Goal: Task Accomplishment & Management: Manage account settings

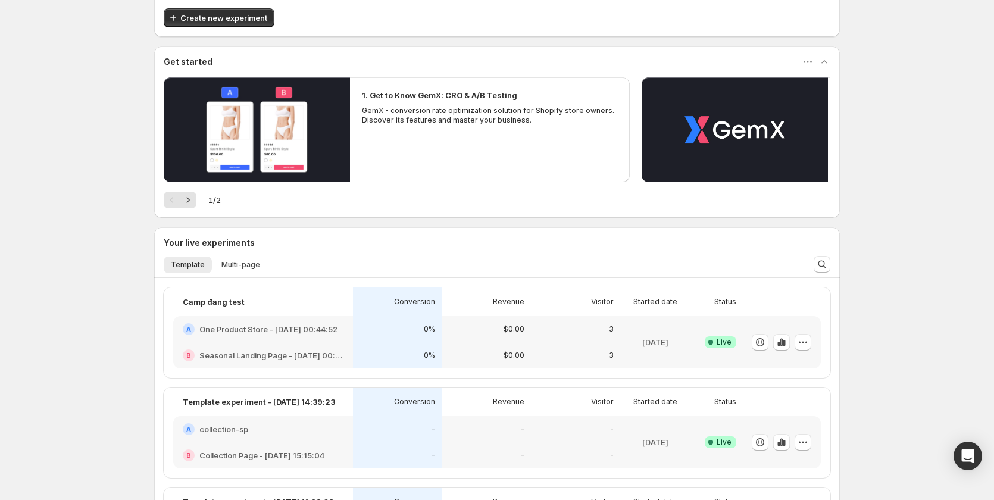
scroll to position [119, 0]
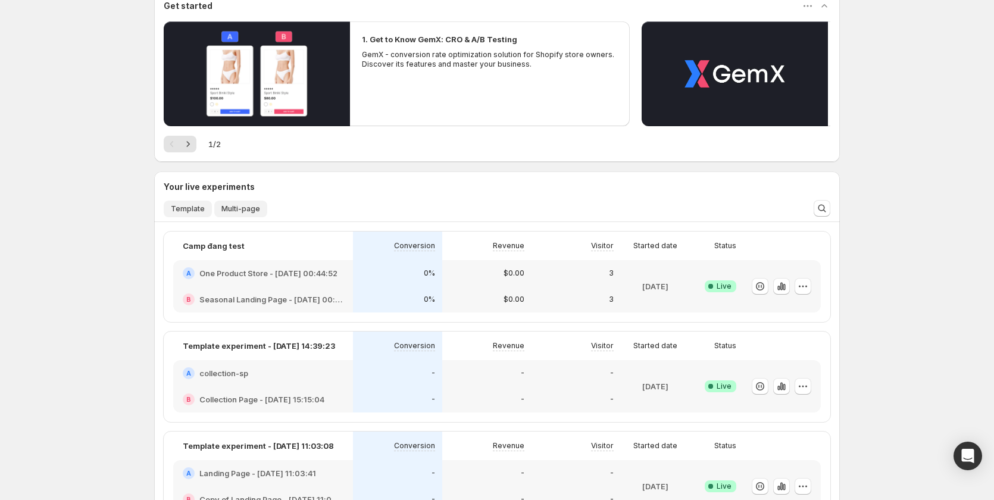
click at [248, 201] on button "Multi-page" at bounding box center [240, 209] width 53 height 17
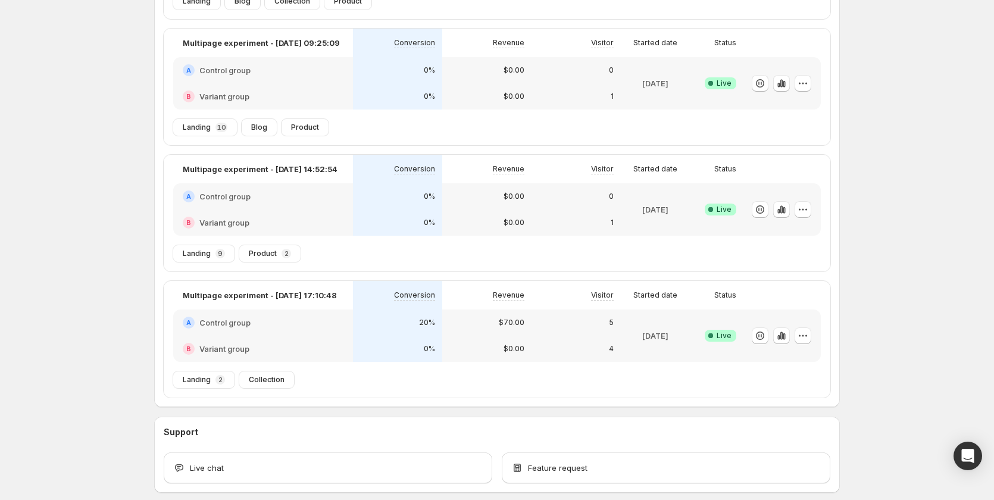
scroll to position [446, 0]
click at [339, 341] on div "B Variant group" at bounding box center [263, 351] width 180 height 26
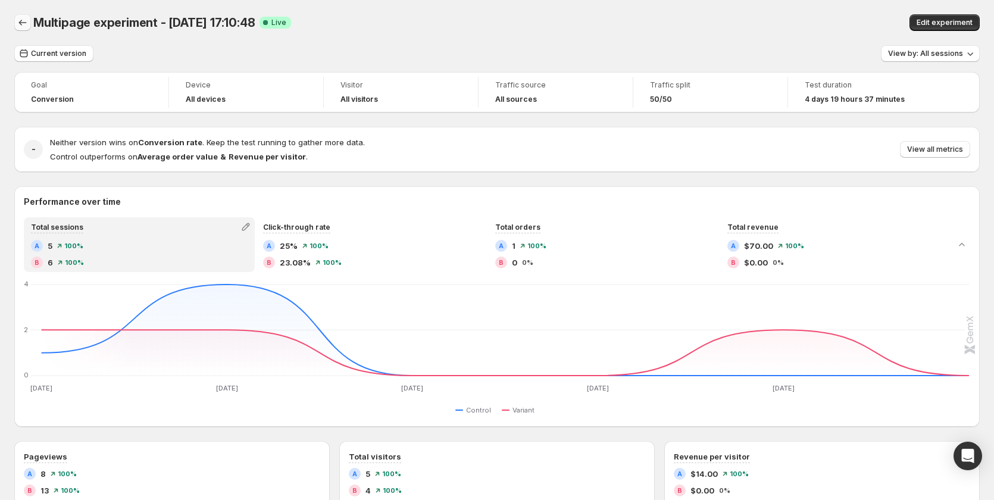
click at [27, 21] on icon "Back" at bounding box center [23, 23] width 12 height 12
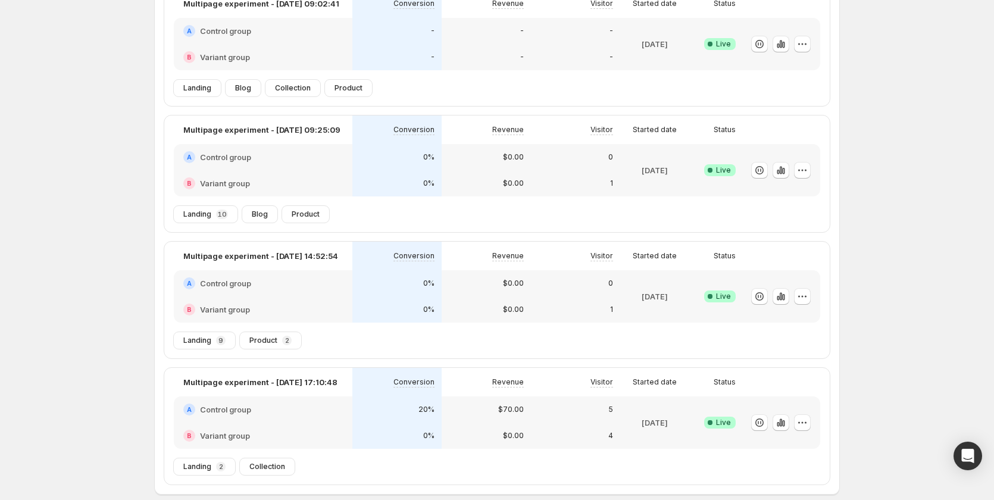
scroll to position [119, 0]
click at [352, 424] on div "B Variant group" at bounding box center [263, 435] width 179 height 26
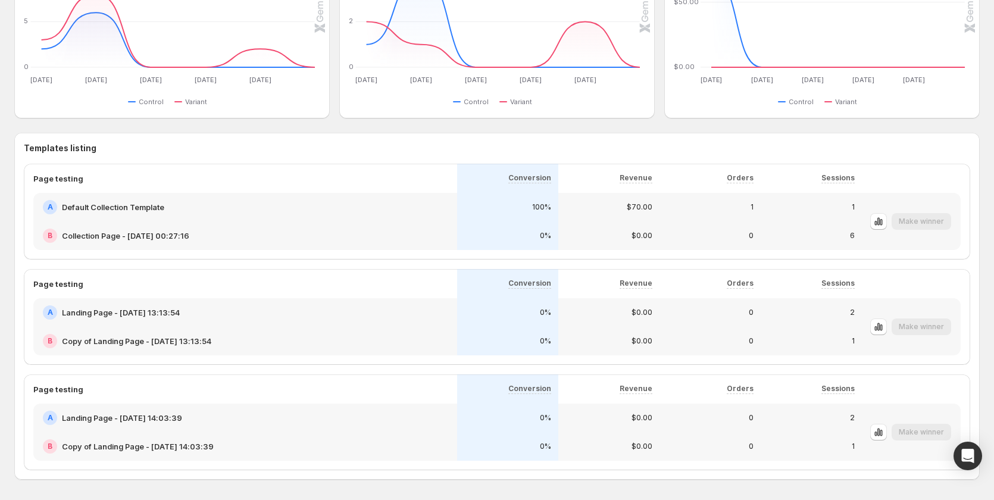
scroll to position [536, 0]
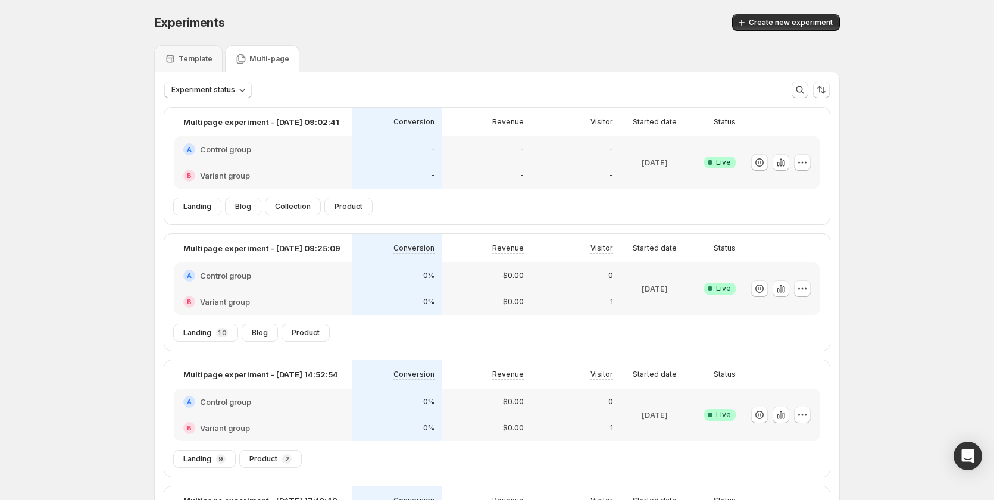
click at [337, 145] on div "A Control group" at bounding box center [262, 149] width 159 height 12
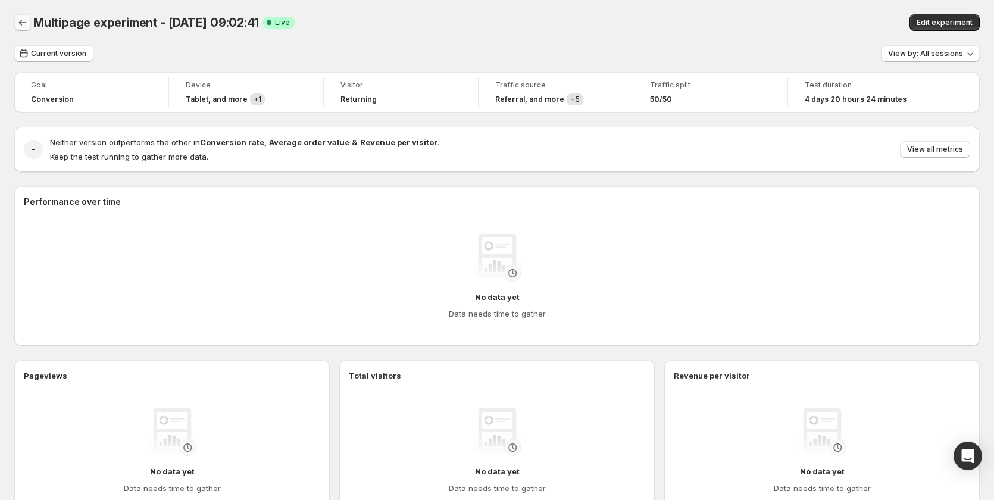
click at [21, 25] on icon "Back" at bounding box center [23, 23] width 12 height 12
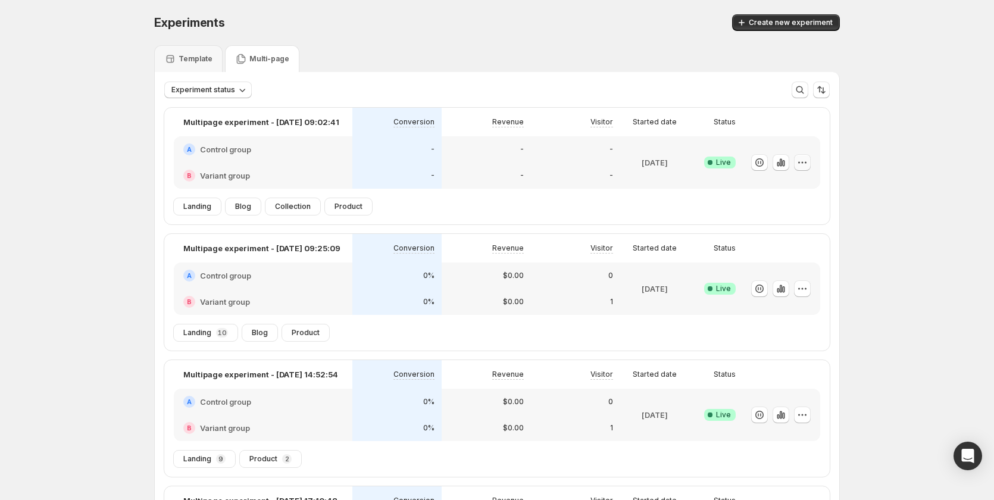
click at [800, 163] on icon "button" at bounding box center [802, 162] width 12 height 12
click at [537, 190] on div "Multipage experiment - Sep 3, 09:02:41 Conversion Revenue Visitor Started date …" at bounding box center [496, 153] width 665 height 90
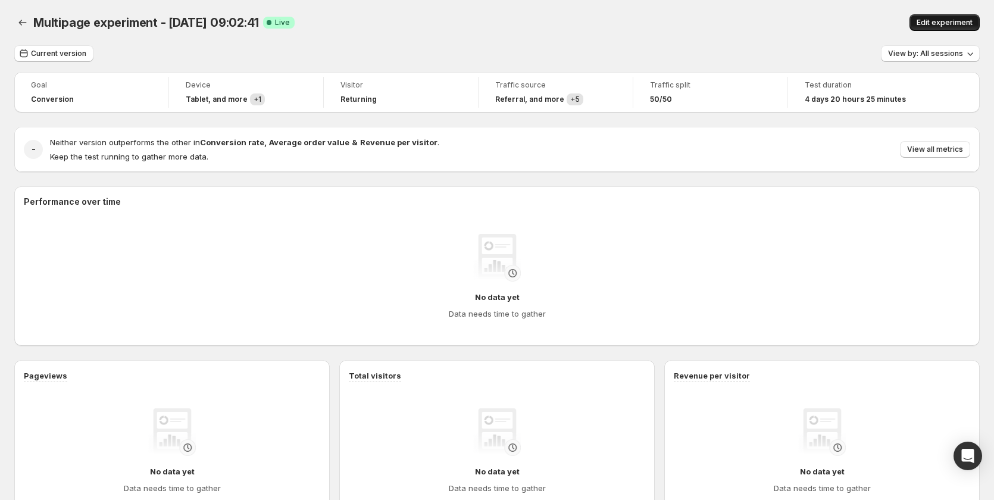
click at [937, 26] on span "Edit experiment" at bounding box center [944, 23] width 56 height 10
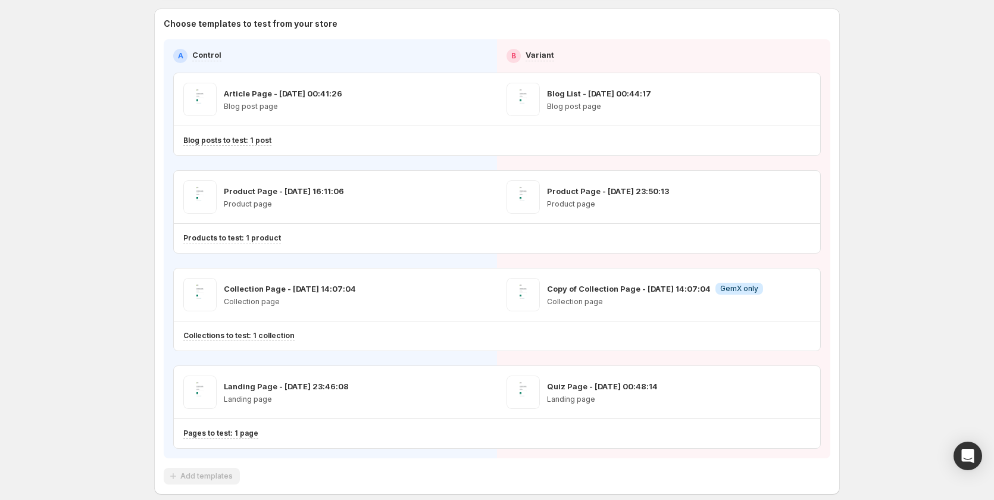
scroll to position [149, 0]
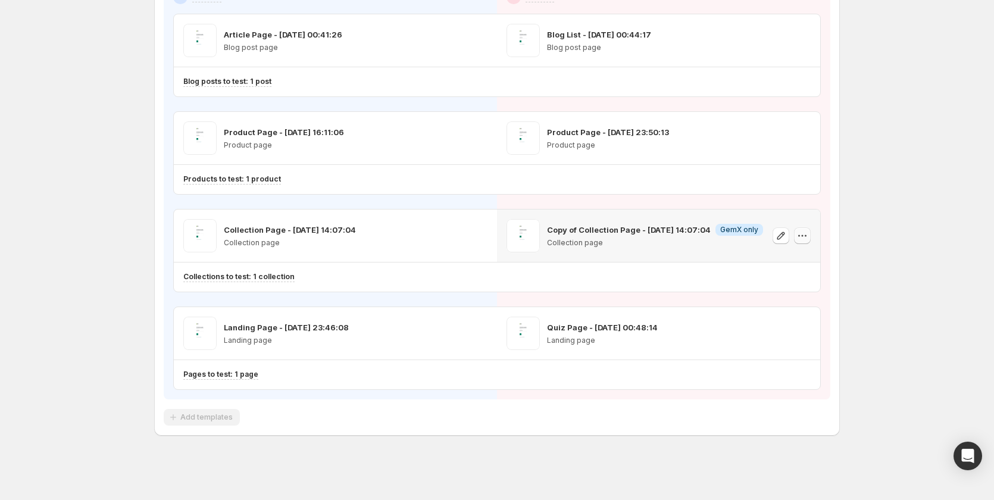
click at [803, 236] on icon "button" at bounding box center [802, 236] width 12 height 12
click at [868, 202] on div "Multipage experiment - Sep 3, 09:02:41. This page is ready Multipage experiment…" at bounding box center [497, 175] width 994 height 649
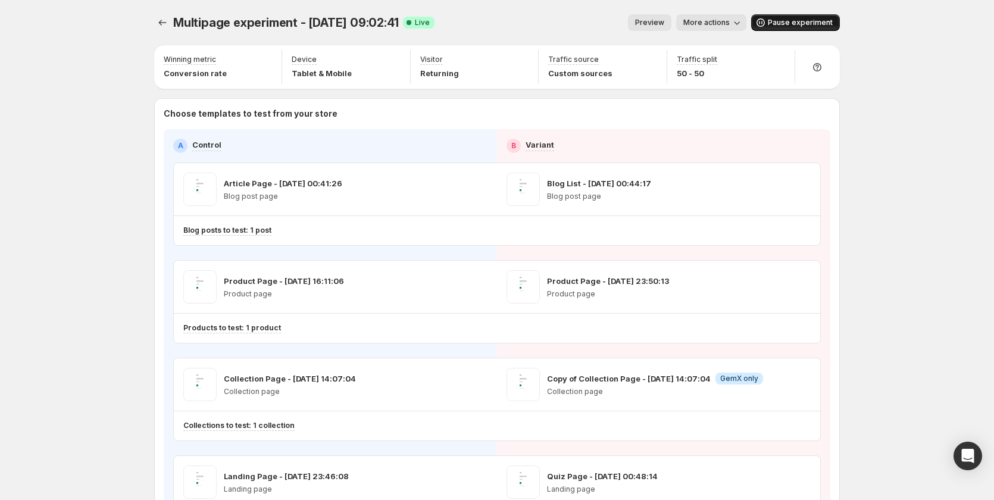
click at [782, 19] on span "Pause experiment" at bounding box center [800, 23] width 65 height 10
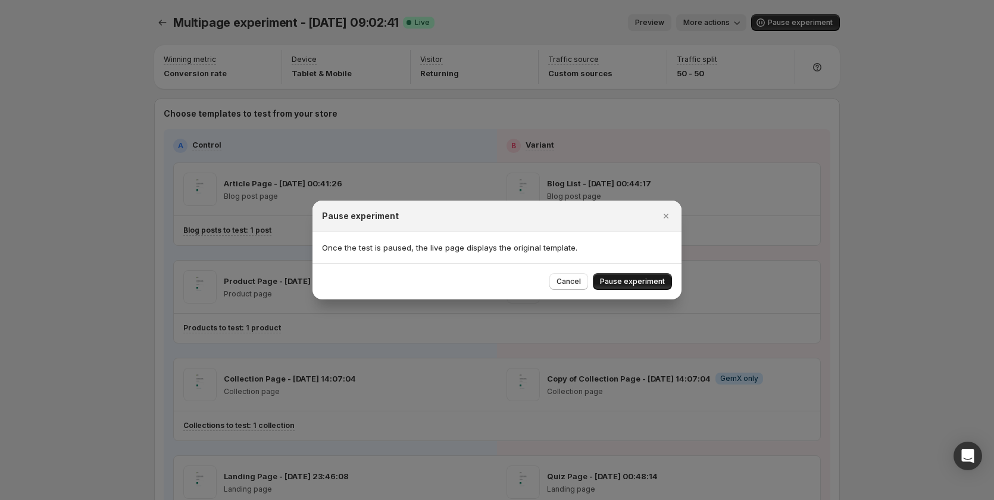
click at [610, 277] on button "Pause experiment" at bounding box center [632, 281] width 79 height 17
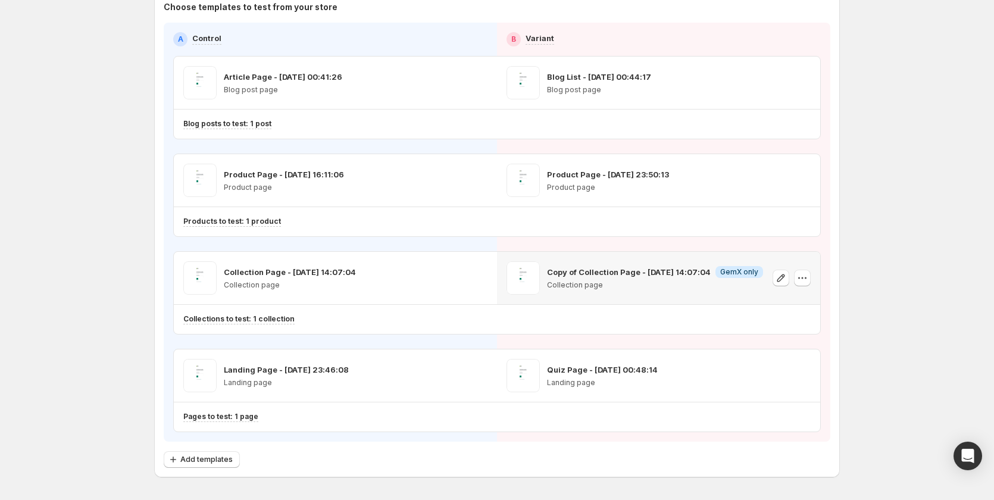
scroll to position [148, 0]
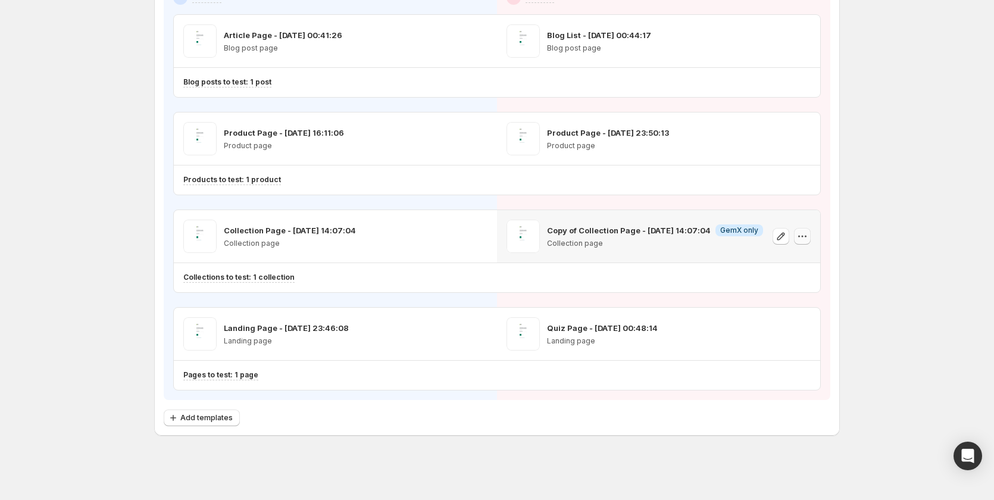
click at [807, 236] on icon "button" at bounding box center [802, 236] width 12 height 12
click at [807, 308] on span "Remove template" at bounding box center [805, 312] width 64 height 10
click at [806, 334] on icon "button" at bounding box center [805, 334] width 2 height 2
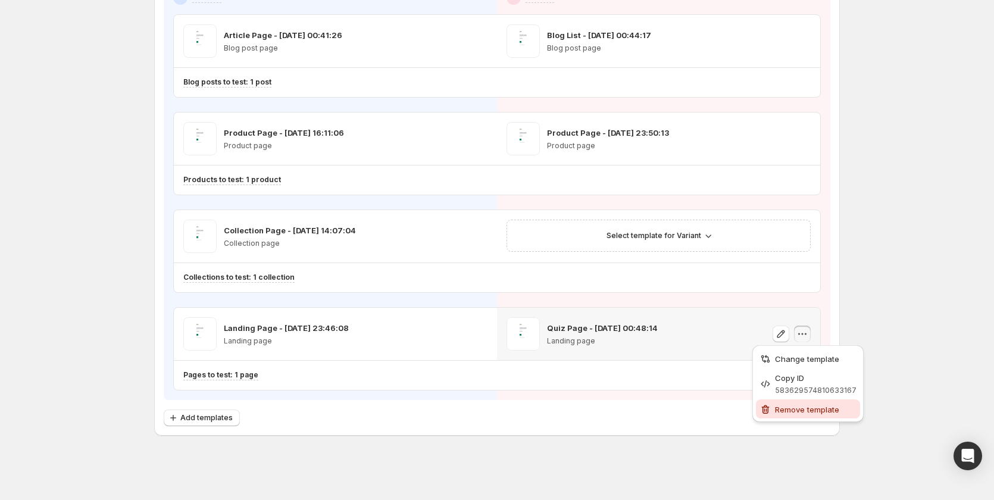
click at [804, 402] on button "Remove template" at bounding box center [808, 408] width 104 height 19
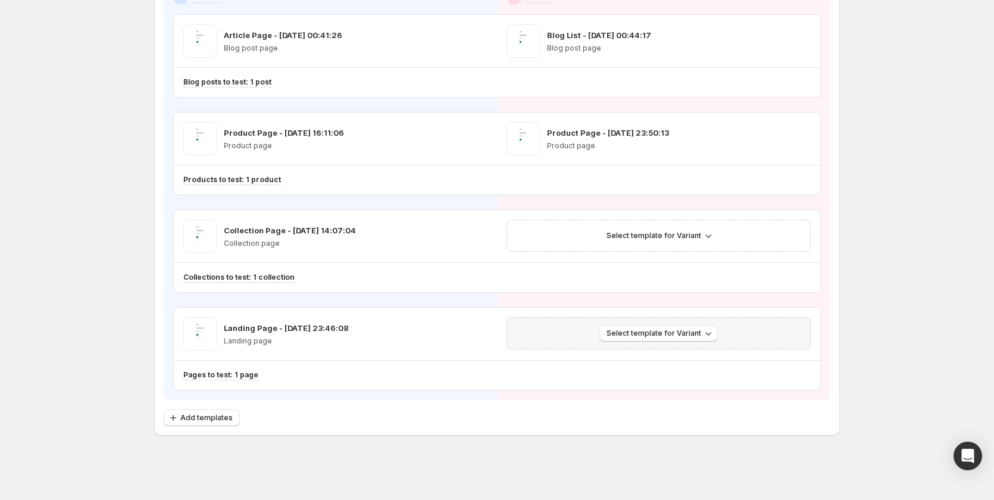
click at [885, 261] on div "Multipage experiment - Sep 3, 09:02:41. This page is ready Multipage experiment…" at bounding box center [497, 176] width 994 height 648
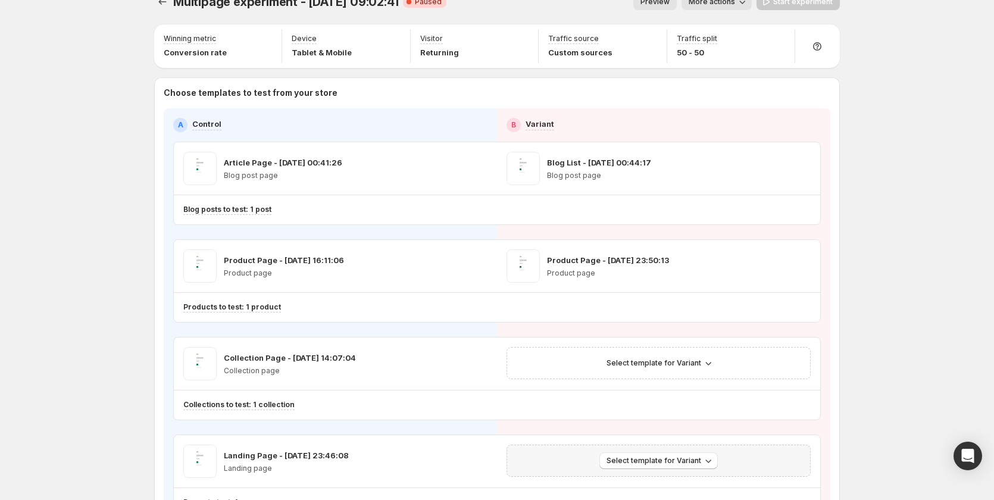
scroll to position [0, 0]
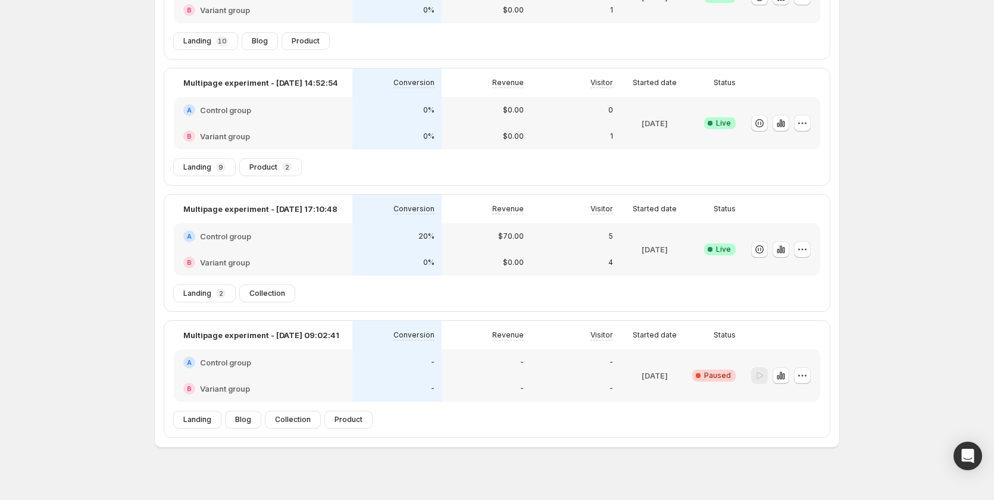
scroll to position [177, 0]
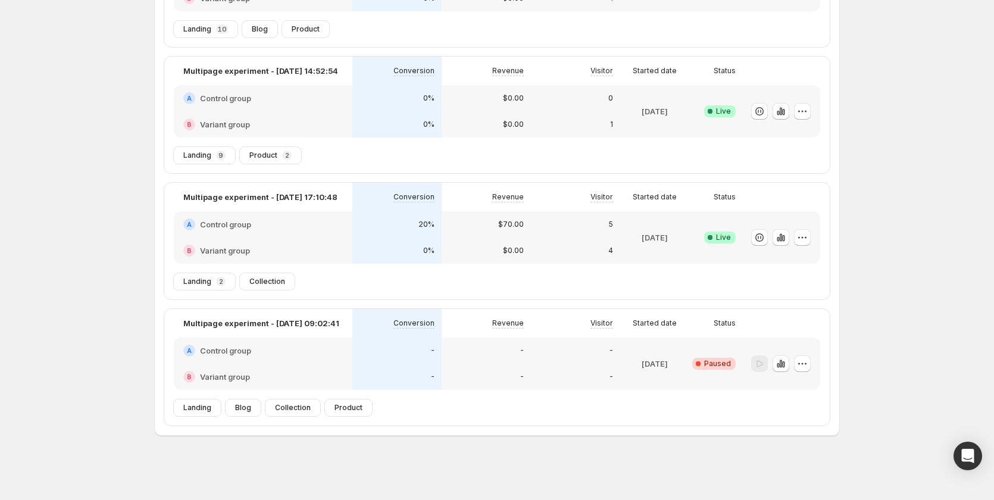
click at [450, 365] on div "-" at bounding box center [486, 377] width 89 height 26
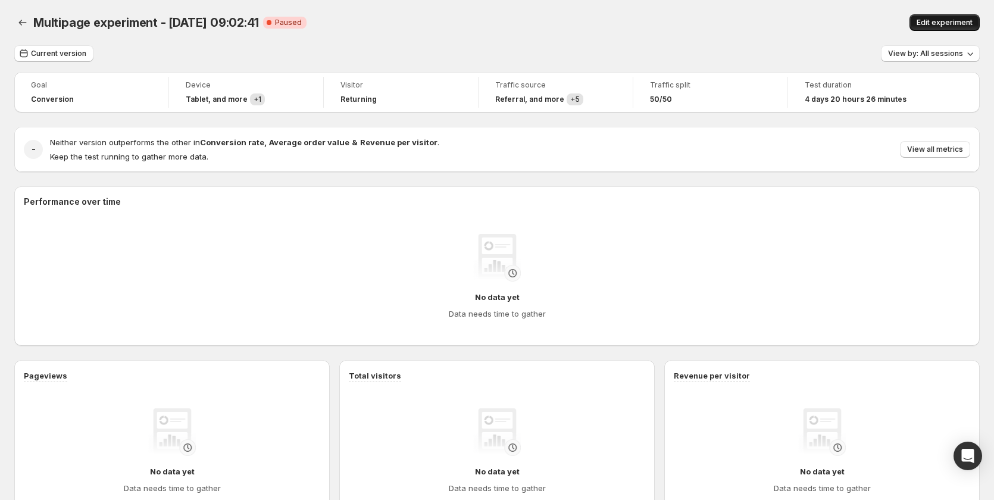
click at [951, 15] on button "Edit experiment" at bounding box center [944, 22] width 70 height 17
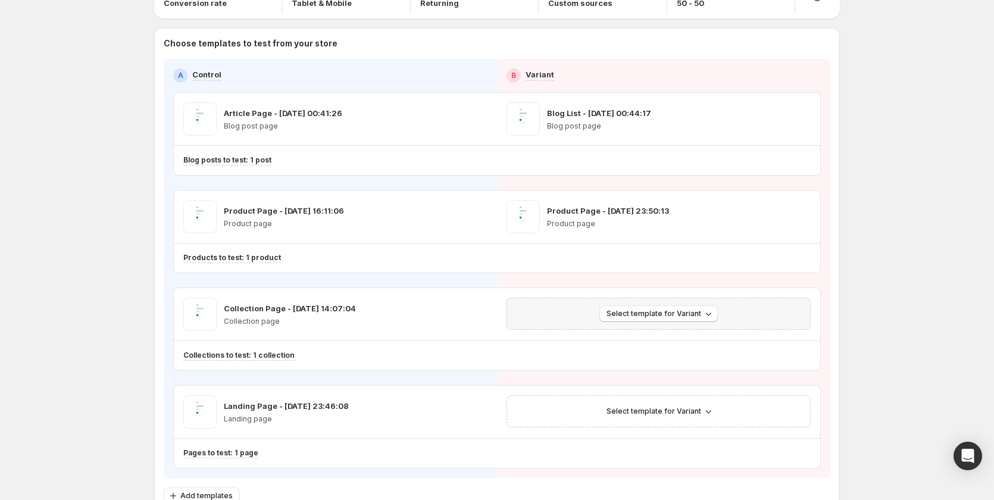
scroll to position [89, 0]
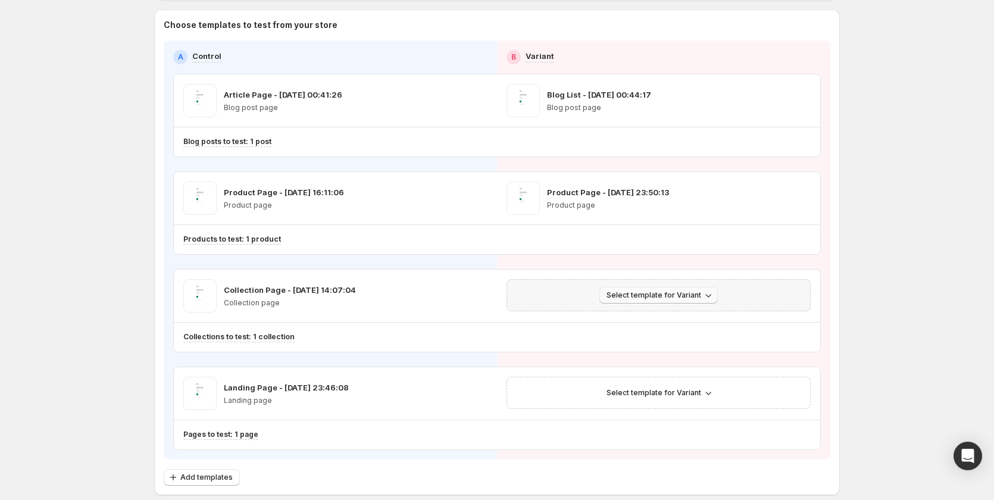
click at [679, 298] on span "Select template for Variant" at bounding box center [653, 295] width 95 height 10
click at [691, 345] on span "Create Variant based on Control" at bounding box center [663, 341] width 121 height 10
click at [684, 390] on span "Select template for Variant" at bounding box center [653, 393] width 95 height 10
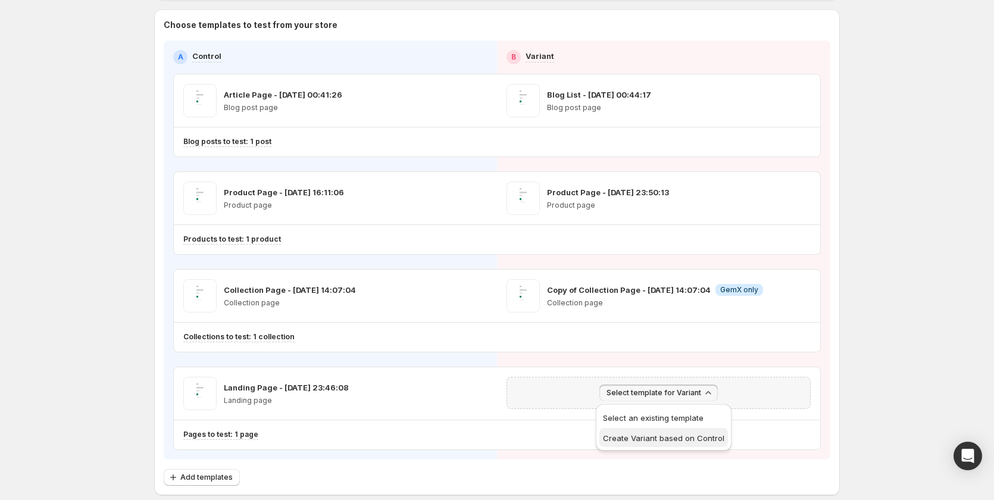
click at [657, 435] on span "Create Variant based on Control" at bounding box center [663, 438] width 121 height 10
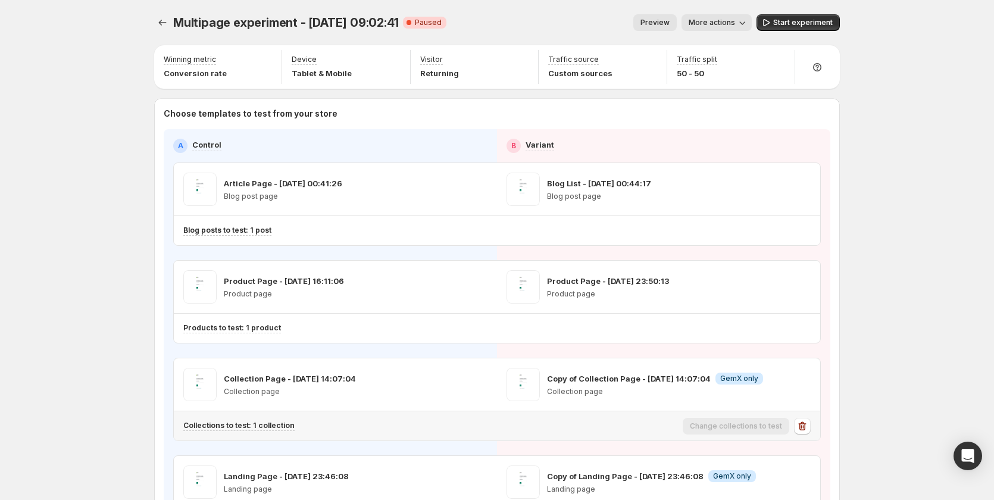
scroll to position [0, 0]
click at [168, 26] on icon "Experiments" at bounding box center [162, 23] width 12 height 12
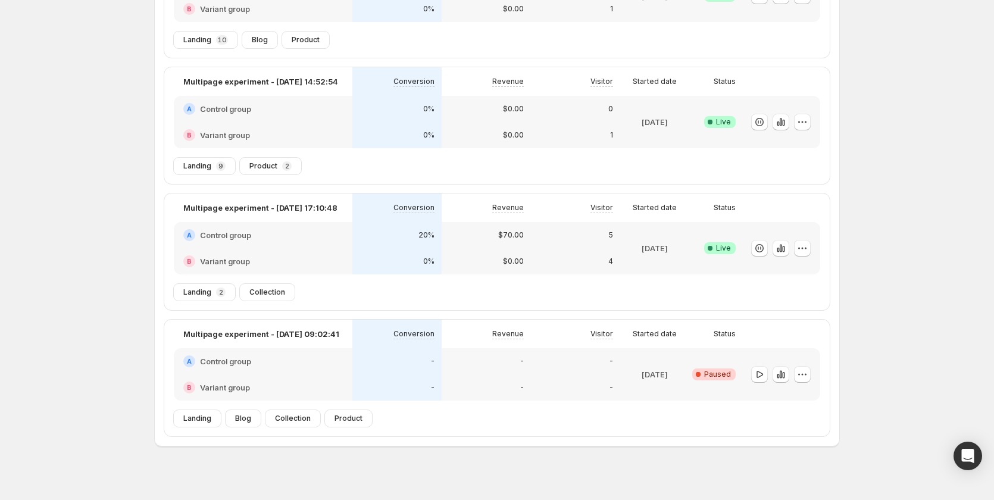
scroll to position [177, 0]
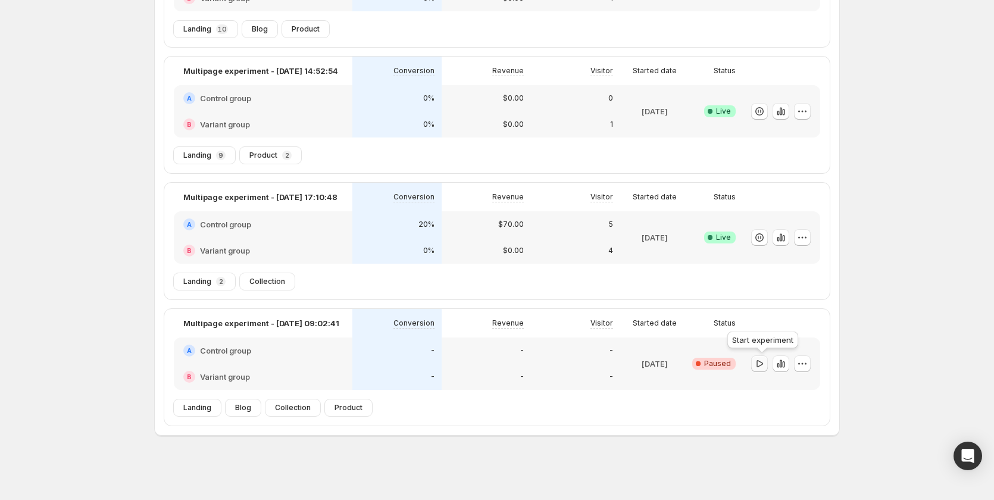
click at [762, 367] on icon "button" at bounding box center [759, 364] width 12 height 12
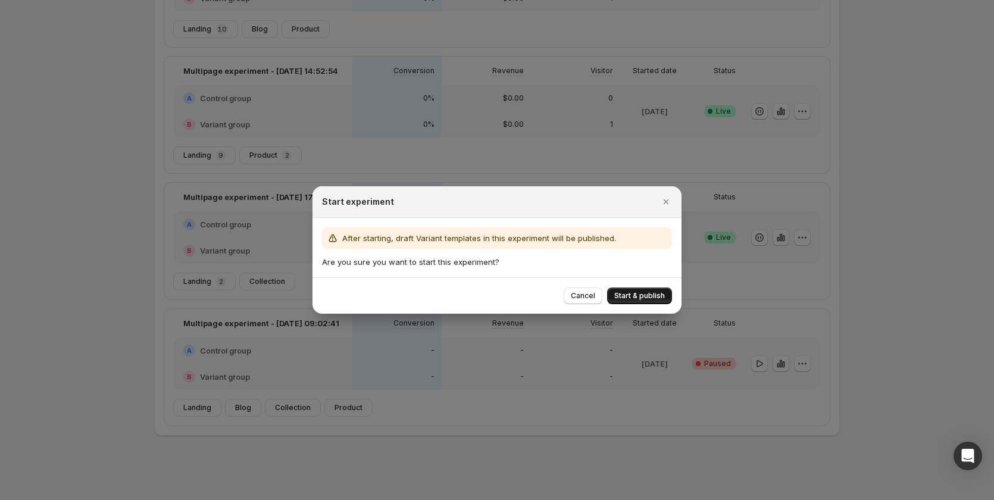
click at [640, 292] on span "Start & publish" at bounding box center [639, 296] width 51 height 10
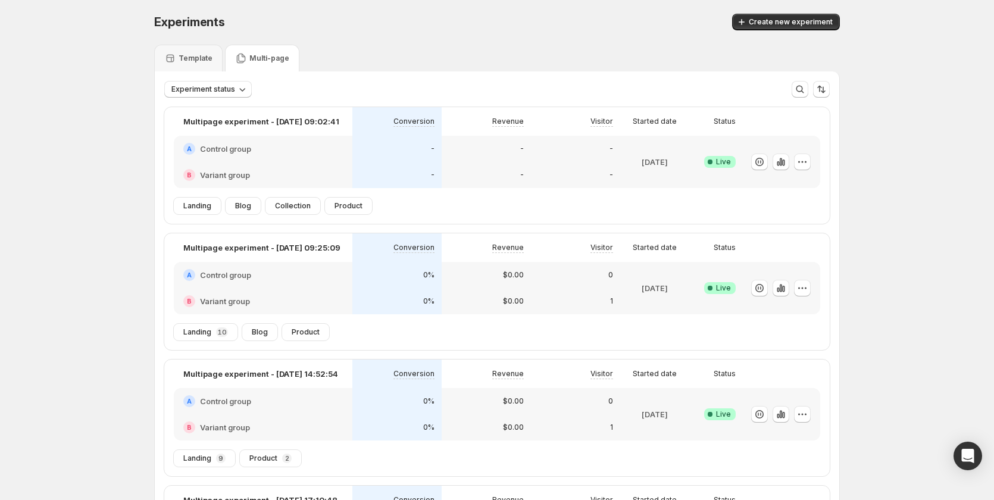
scroll to position [0, 0]
click at [761, 164] on icon "button" at bounding box center [759, 162] width 12 height 12
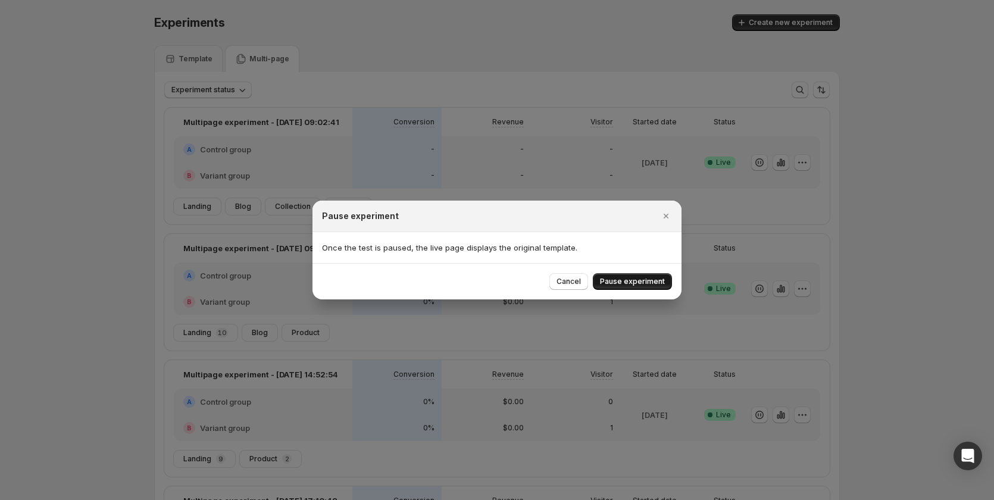
click at [629, 283] on span "Pause experiment" at bounding box center [632, 282] width 65 height 10
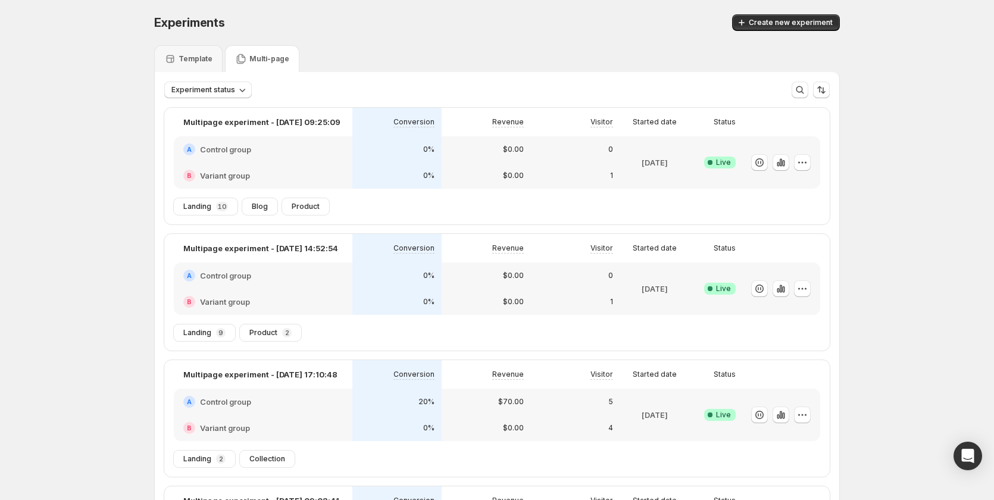
click at [351, 162] on div "A Control group" at bounding box center [263, 149] width 179 height 26
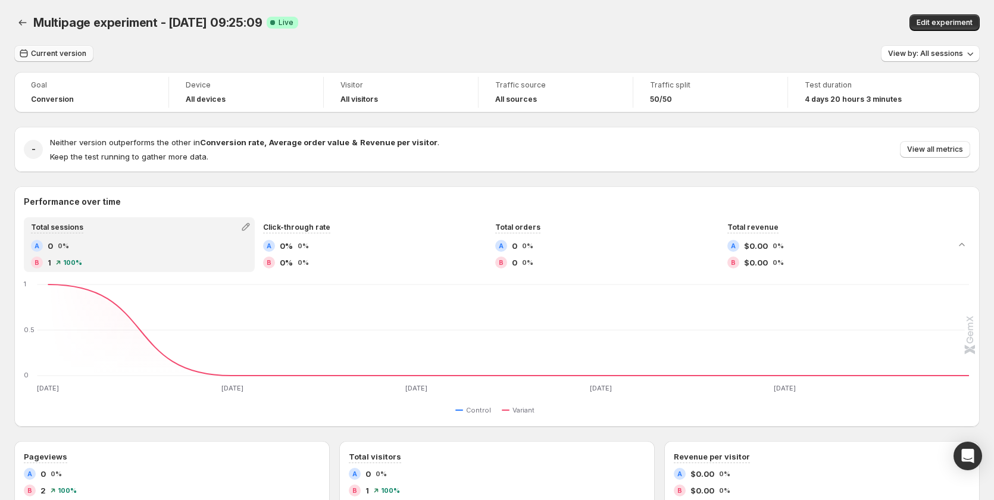
click at [54, 54] on span "Current version" at bounding box center [58, 54] width 55 height 10
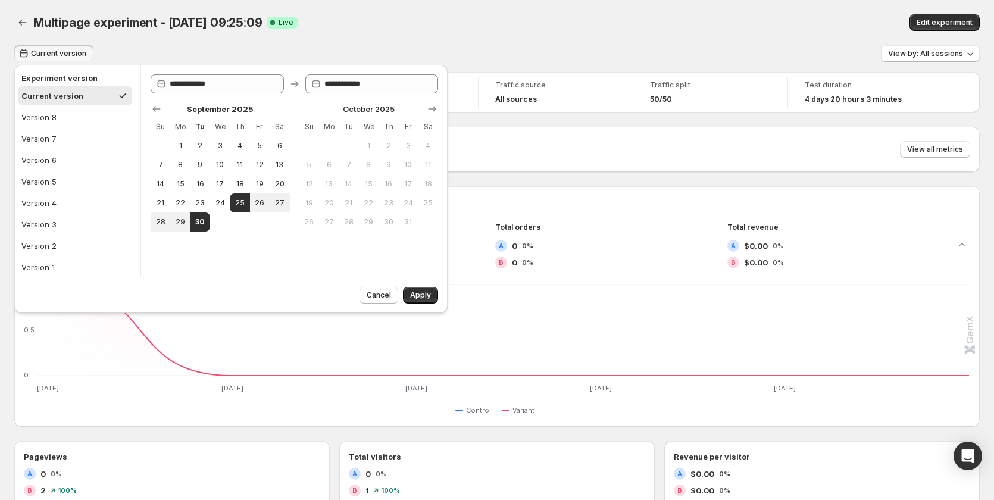
click at [628, 26] on div "Edit experiment" at bounding box center [792, 22] width 373 height 17
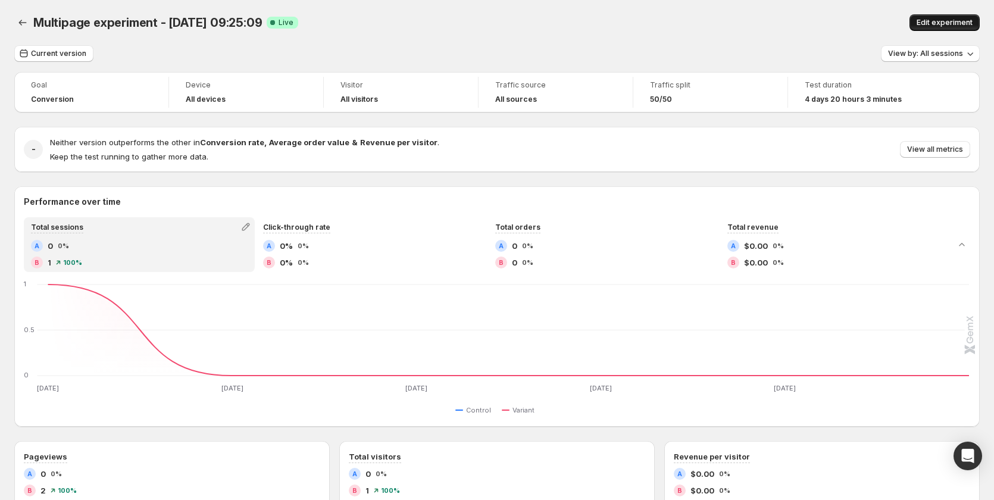
click at [954, 20] on span "Edit experiment" at bounding box center [944, 23] width 56 height 10
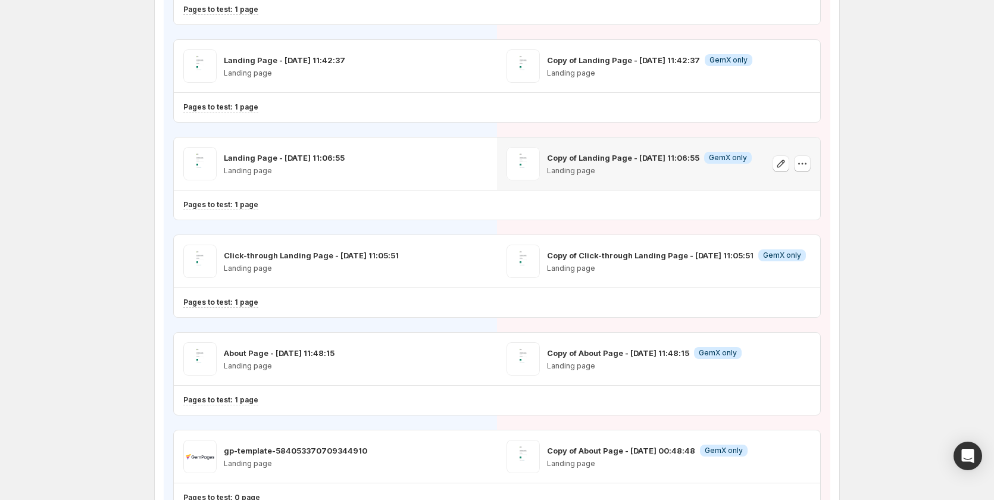
scroll to position [536, 0]
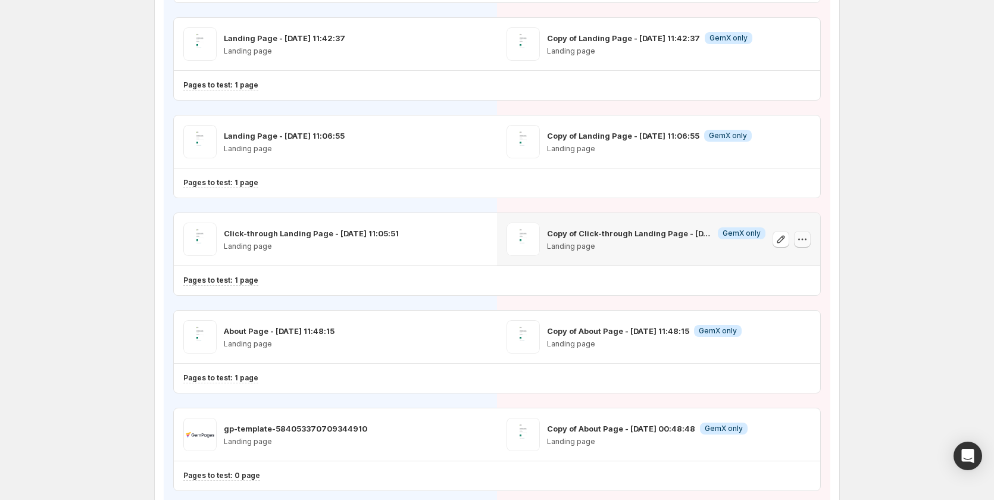
click at [808, 234] on icon "button" at bounding box center [802, 239] width 12 height 12
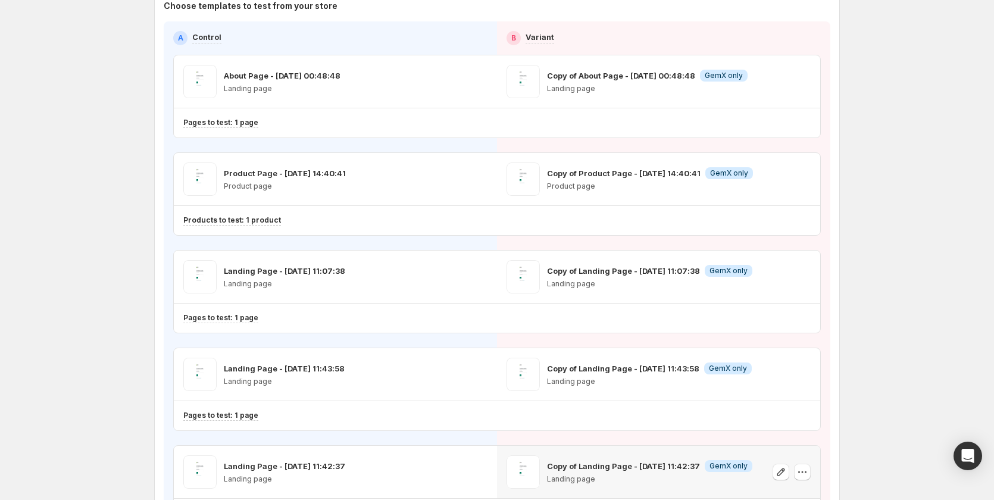
scroll to position [0, 0]
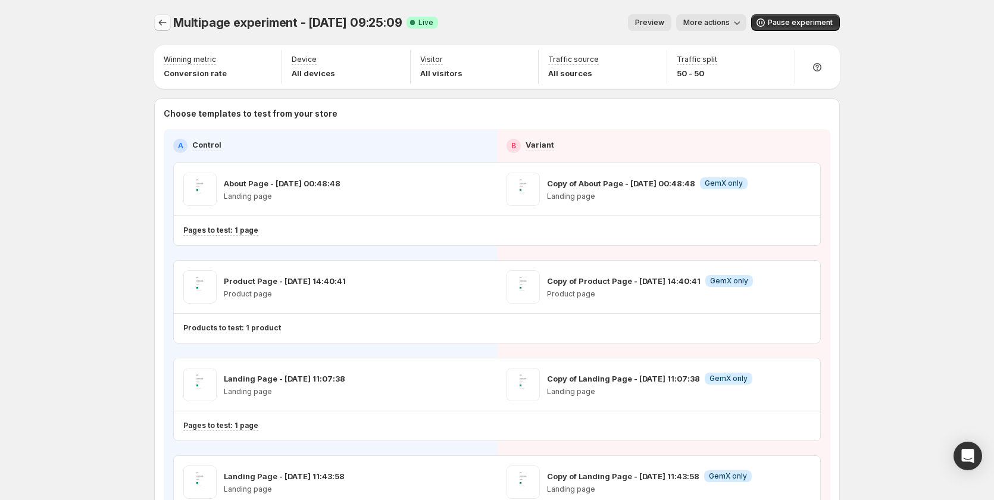
click at [160, 19] on icon "Experiments" at bounding box center [162, 23] width 12 height 12
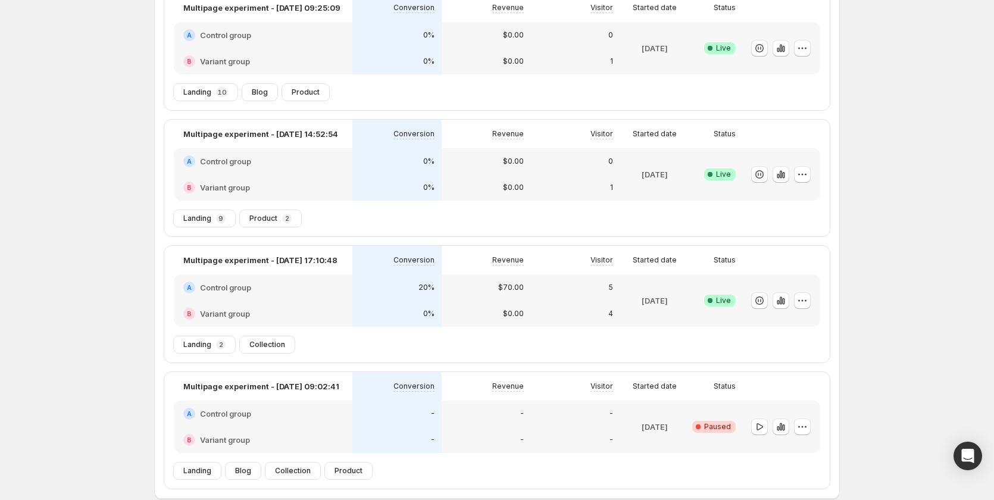
scroll to position [177, 0]
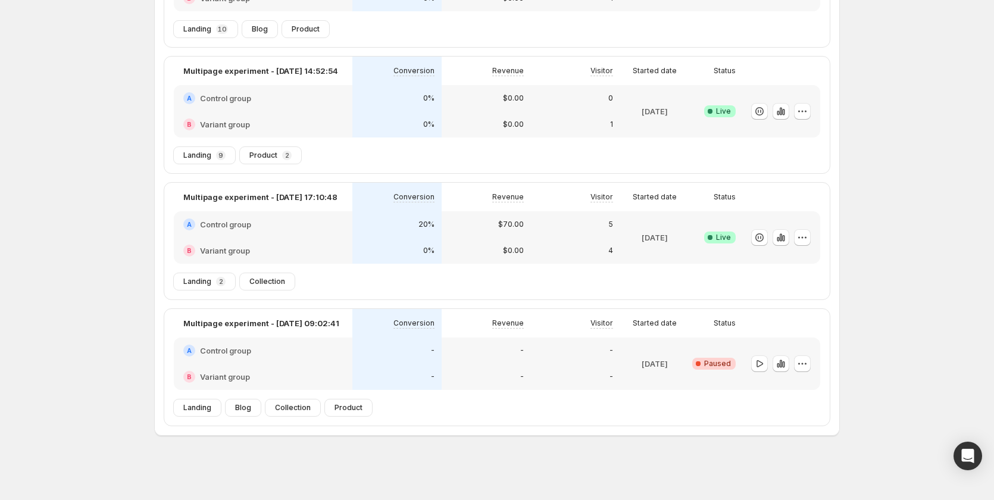
click at [500, 378] on div "-" at bounding box center [486, 377] width 75 height 12
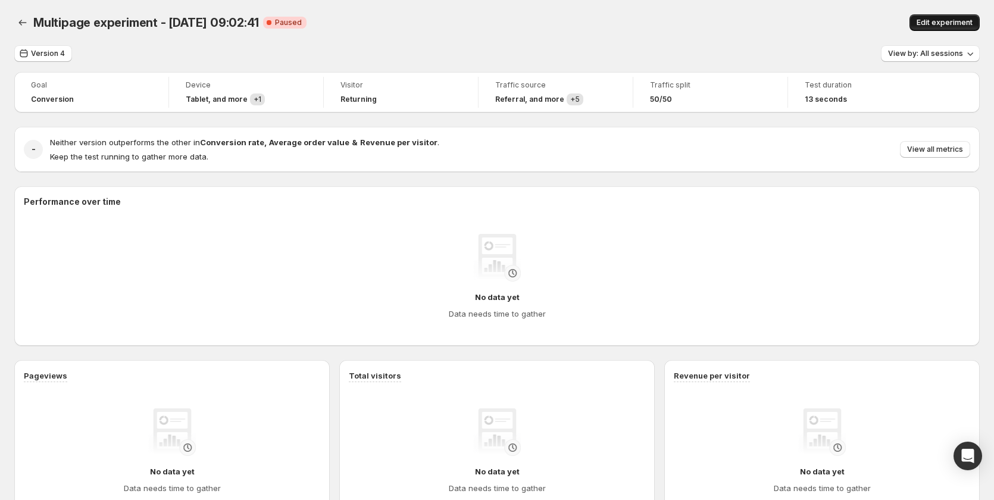
click at [940, 20] on span "Edit experiment" at bounding box center [944, 23] width 56 height 10
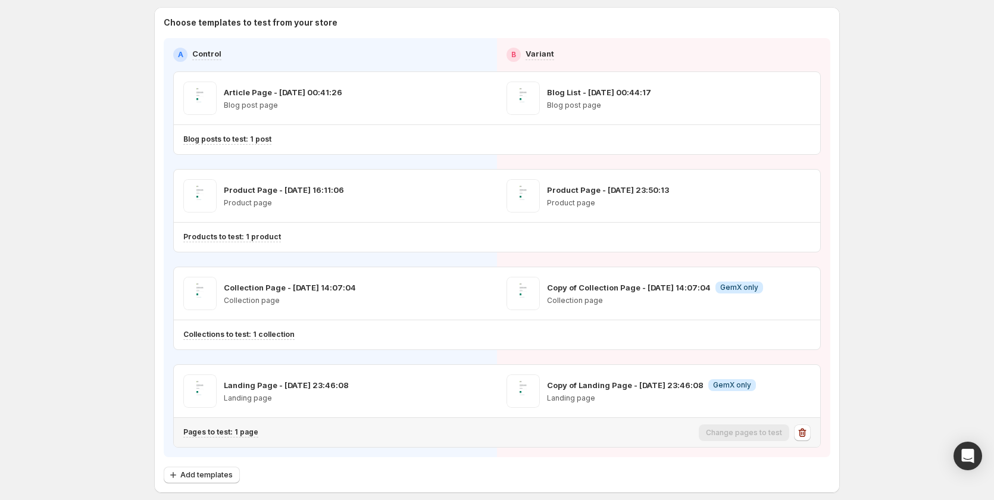
scroll to position [89, 0]
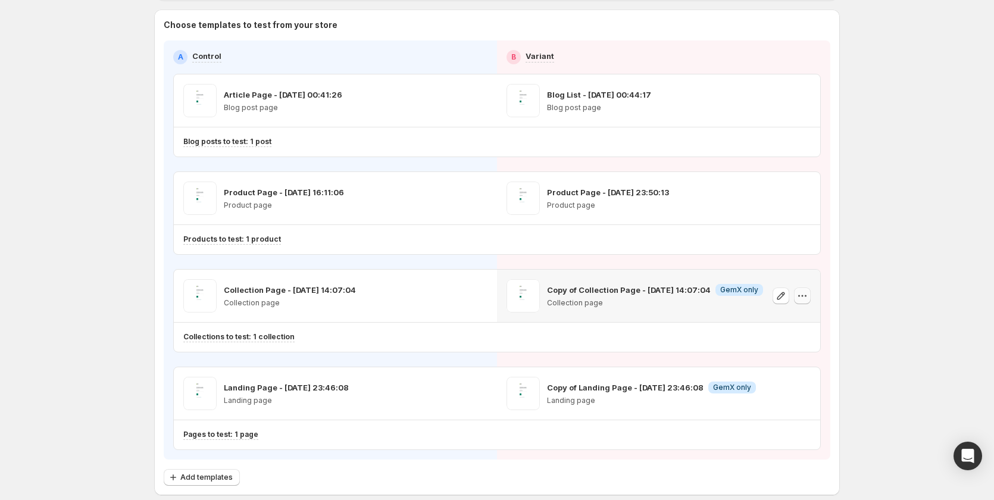
click at [800, 298] on icon "button" at bounding box center [802, 296] width 12 height 12
click at [789, 373] on span "Remove template" at bounding box center [805, 372] width 64 height 10
click at [803, 393] on icon "button" at bounding box center [803, 394] width 2 height 2
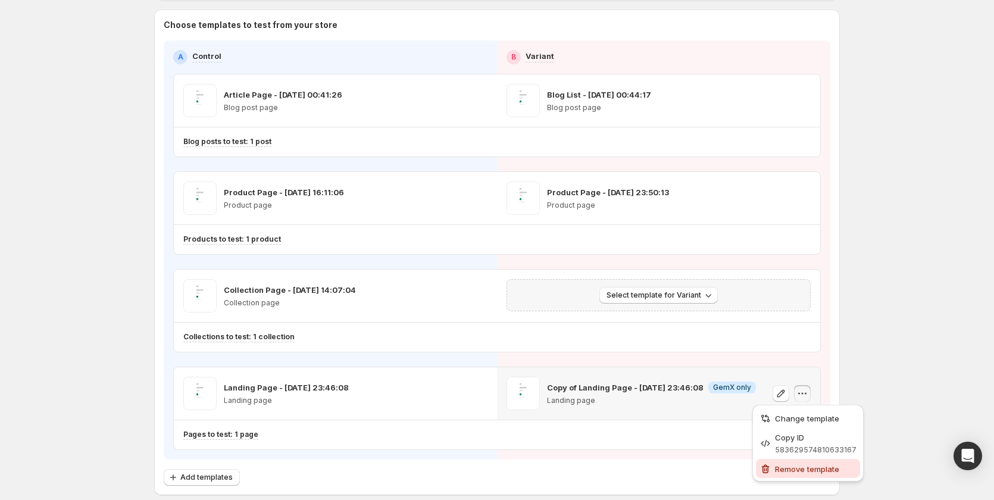
click at [784, 464] on span "Remove template" at bounding box center [807, 469] width 64 height 10
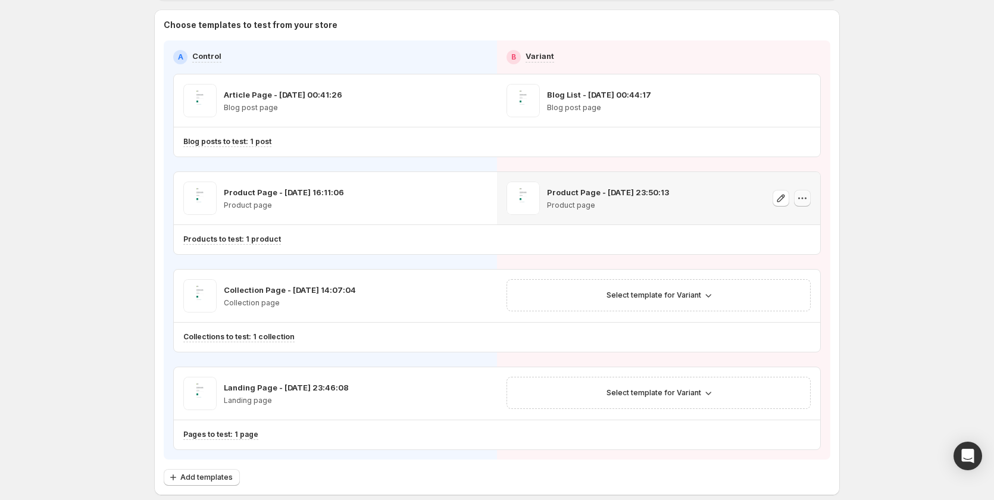
click at [807, 198] on icon "button" at bounding box center [802, 198] width 12 height 12
click at [796, 271] on span "Remove template" at bounding box center [806, 274] width 64 height 10
click at [677, 193] on span "Select template for Variant" at bounding box center [653, 198] width 95 height 10
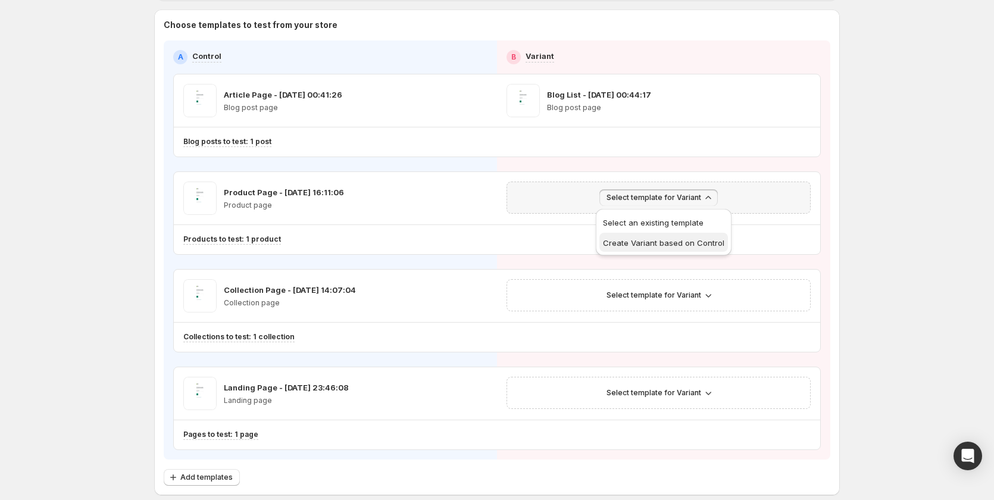
click at [672, 243] on span "Create Variant based on Control" at bounding box center [663, 243] width 121 height 10
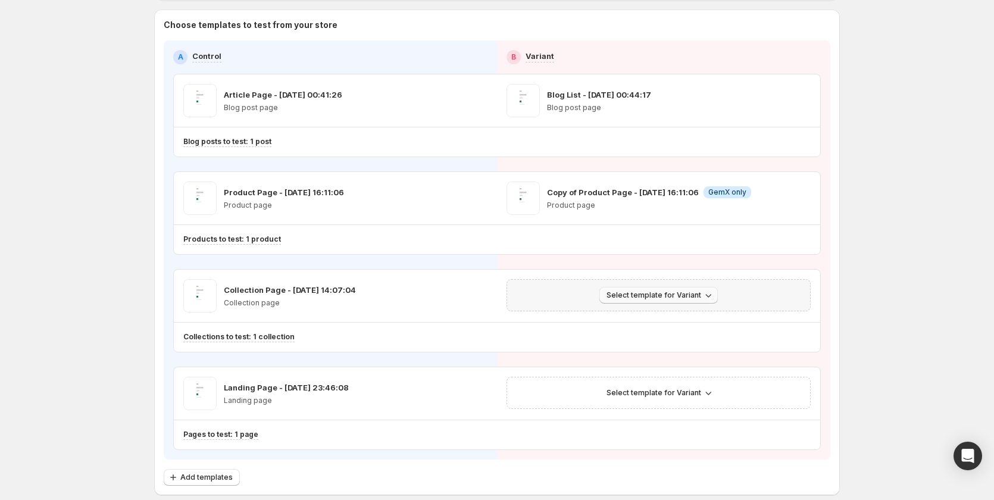
click at [690, 289] on button "Select template for Variant" at bounding box center [658, 295] width 118 height 17
click at [684, 346] on span "Create Variant based on Control" at bounding box center [663, 340] width 121 height 12
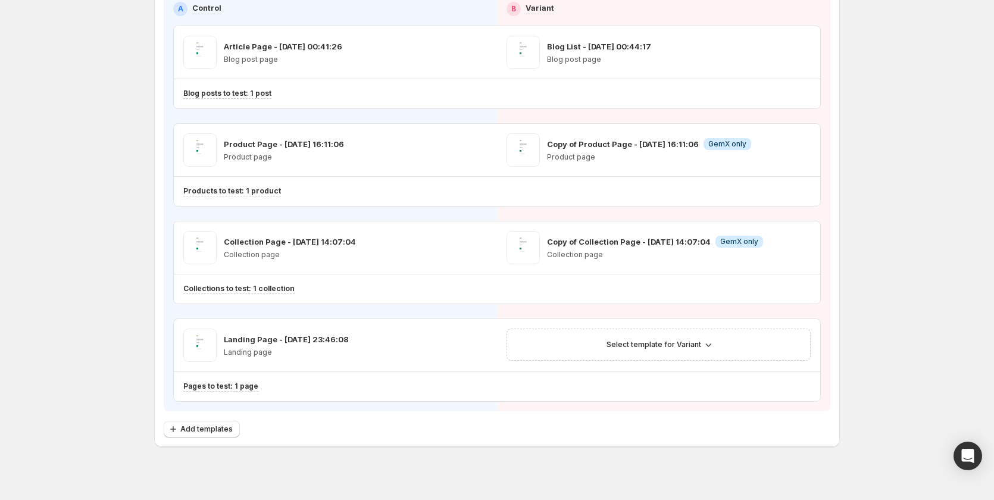
scroll to position [148, 0]
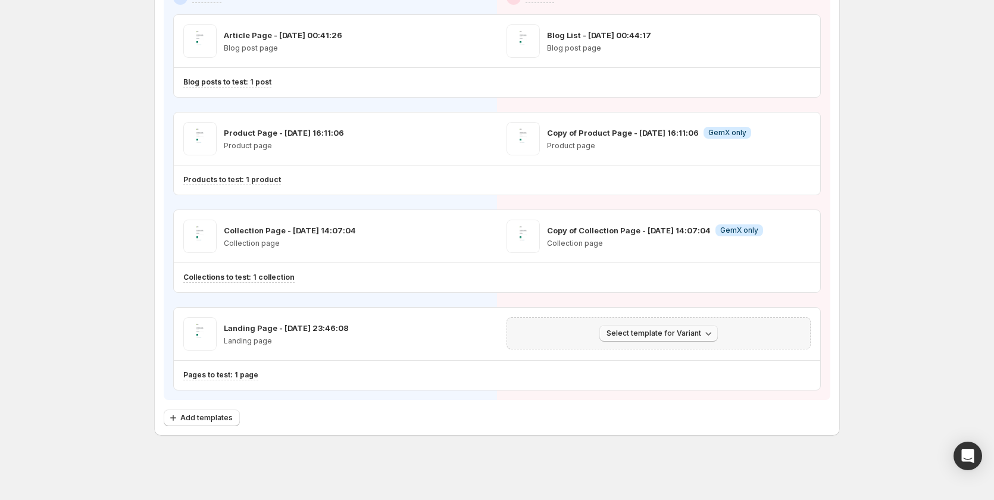
click at [662, 327] on button "Select template for Variant" at bounding box center [658, 333] width 118 height 17
click at [671, 377] on span "Create Variant based on Control" at bounding box center [663, 379] width 121 height 10
